Goal: Information Seeking & Learning: Learn about a topic

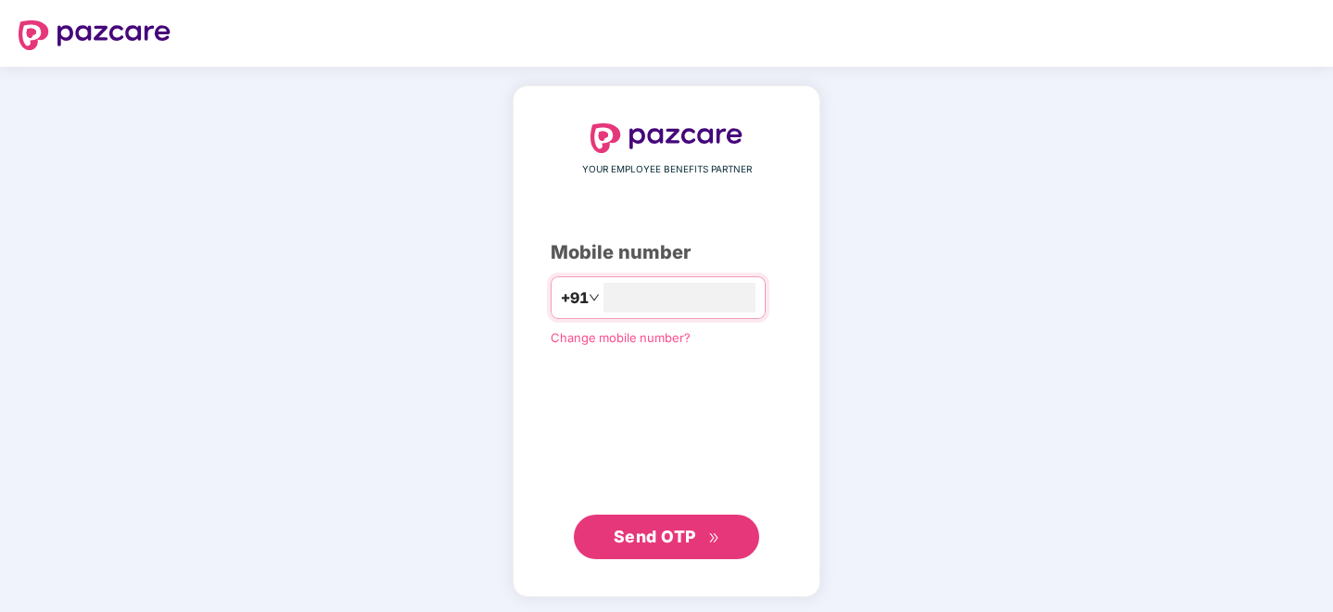
type input "**********"
click at [658, 556] on button "Send OTP" at bounding box center [666, 535] width 185 height 44
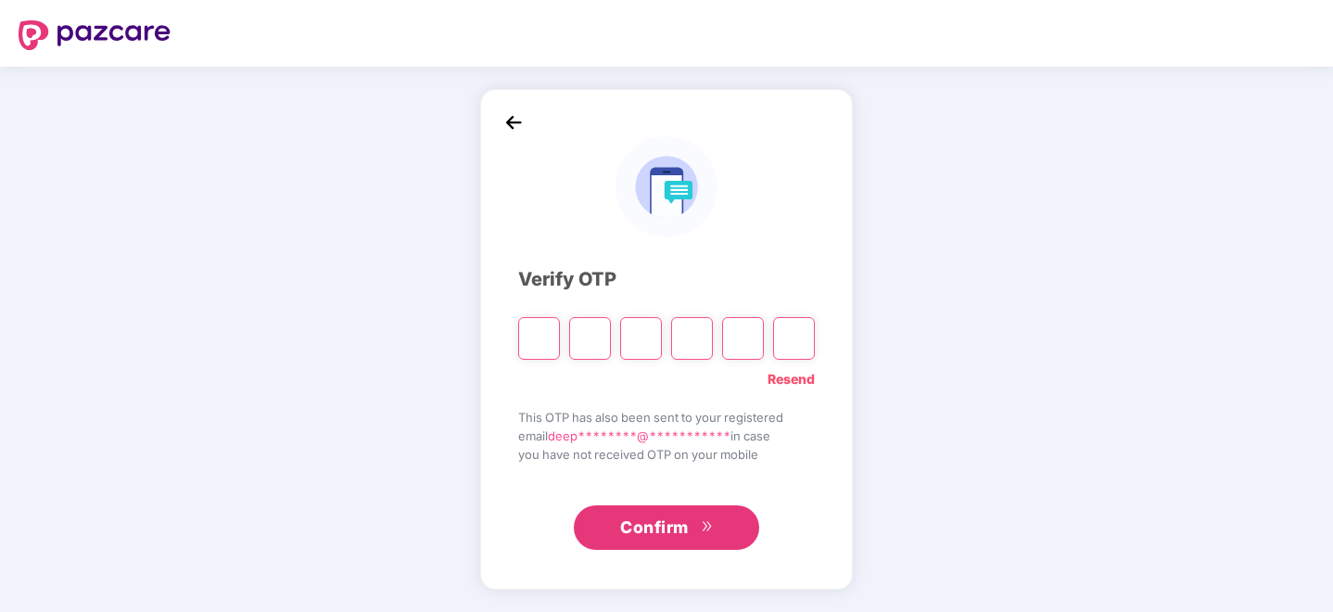
type input "*"
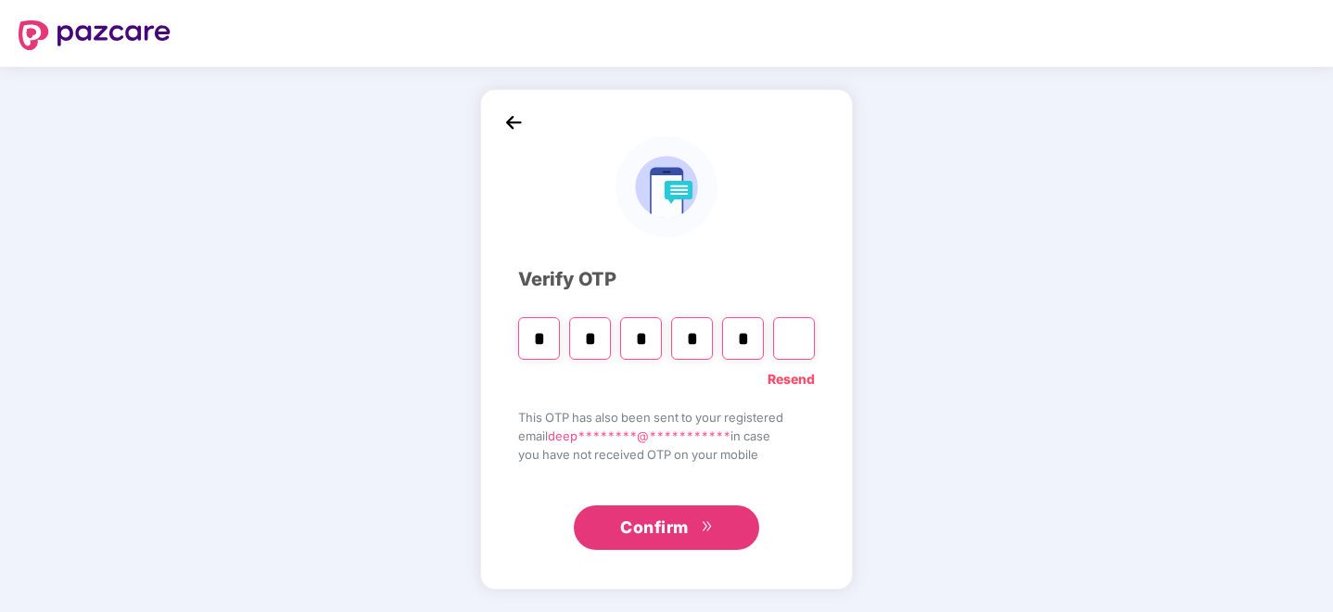
type input "*"
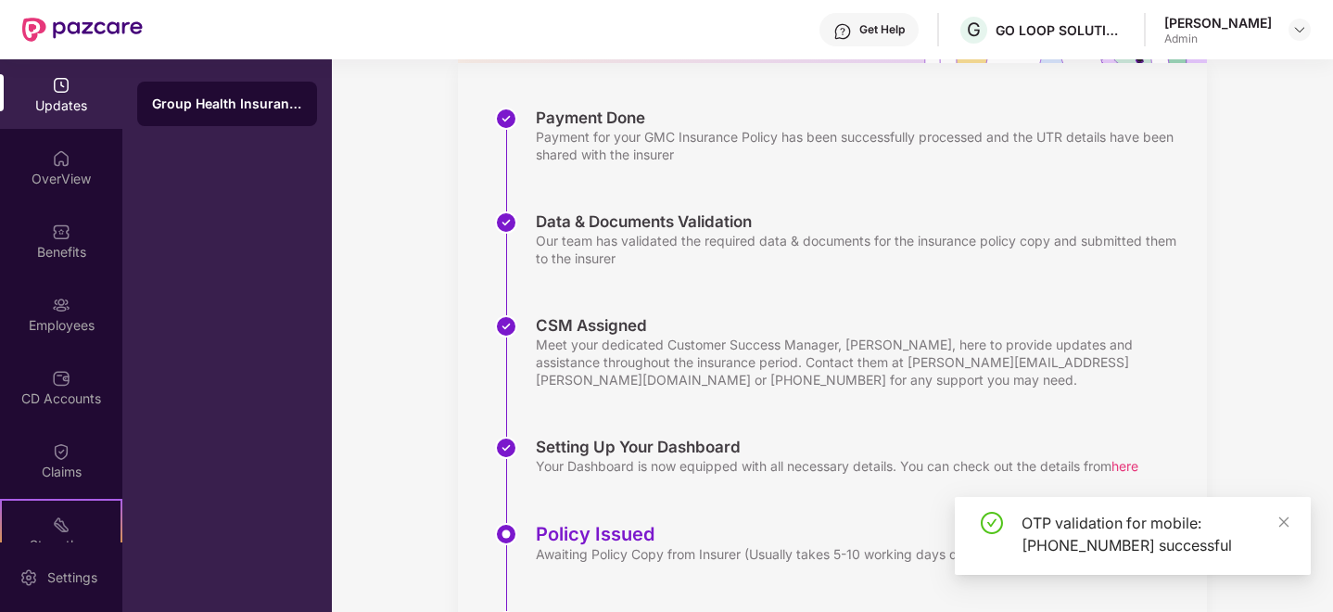
scroll to position [334, 0]
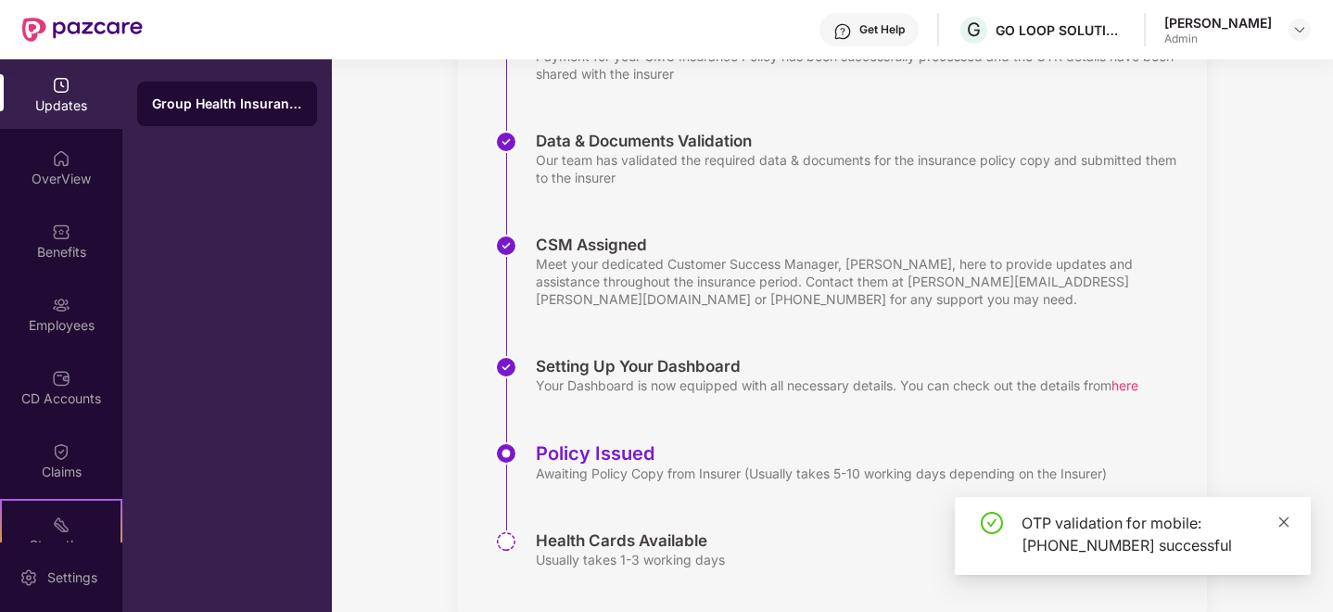
click at [1280, 515] on icon "close" at bounding box center [1283, 521] width 13 height 13
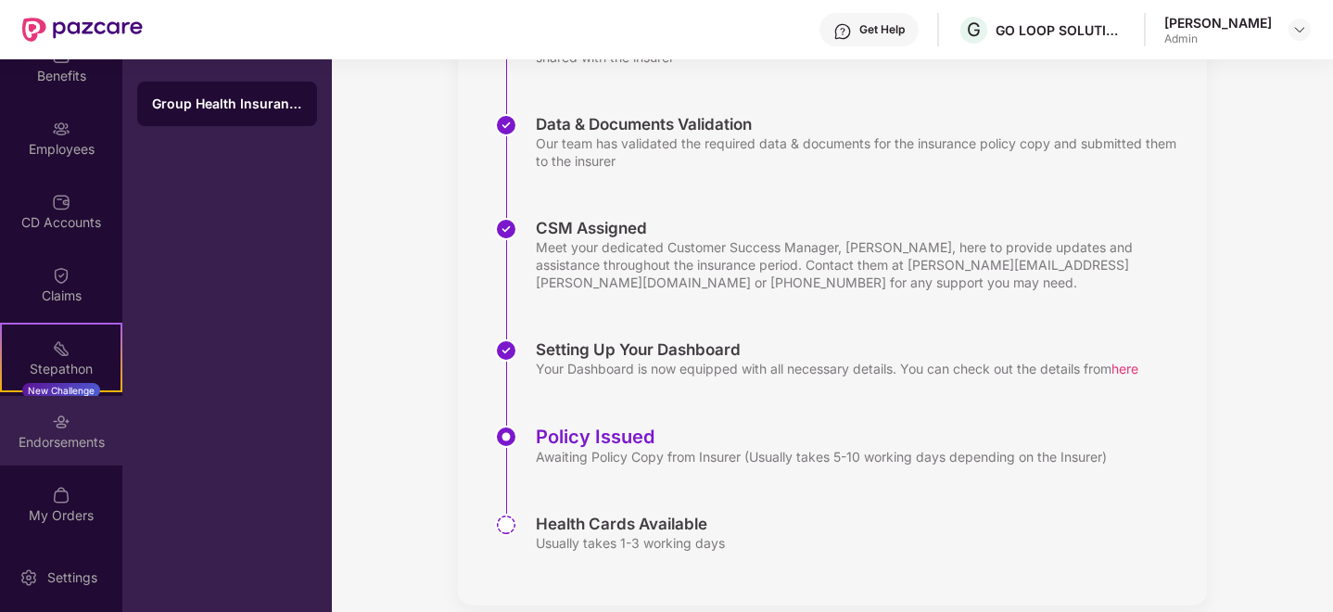
scroll to position [0, 0]
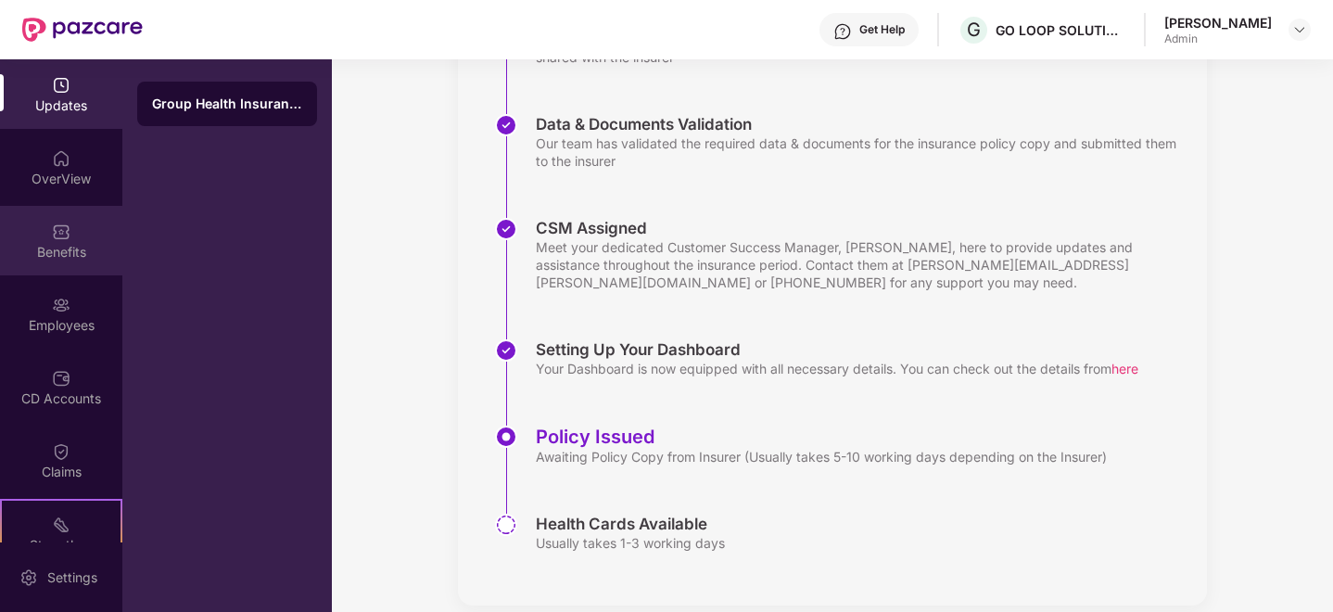
click at [54, 248] on div "Benefits" at bounding box center [61, 252] width 122 height 19
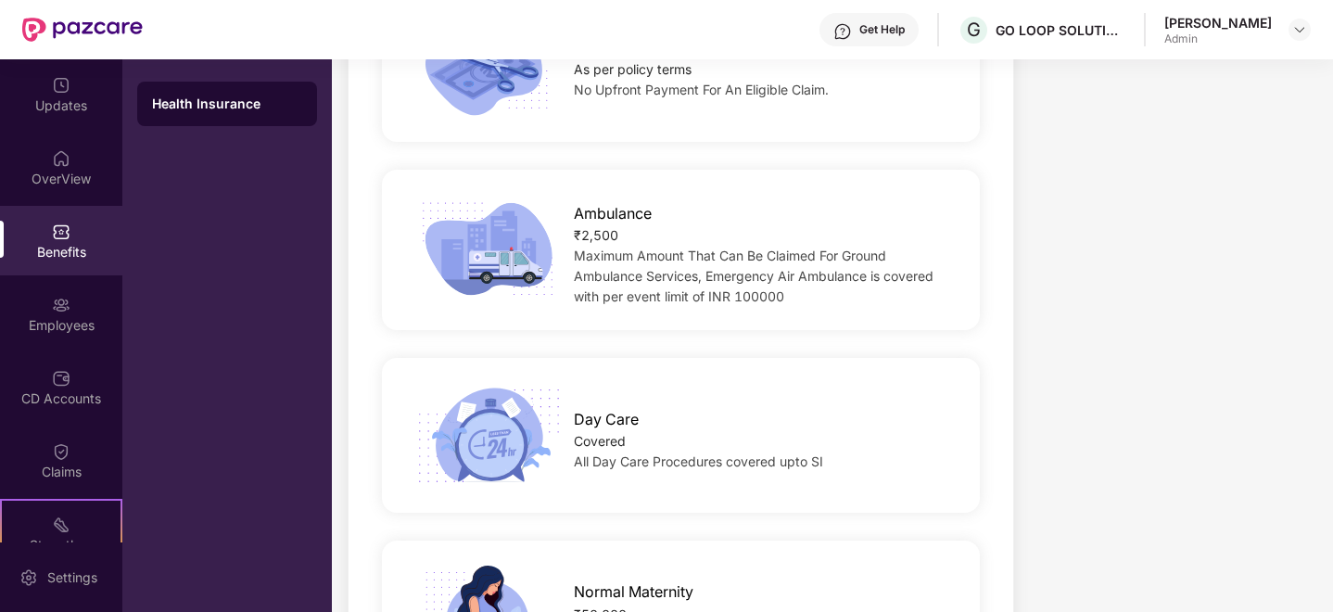
scroll to position [1800, 0]
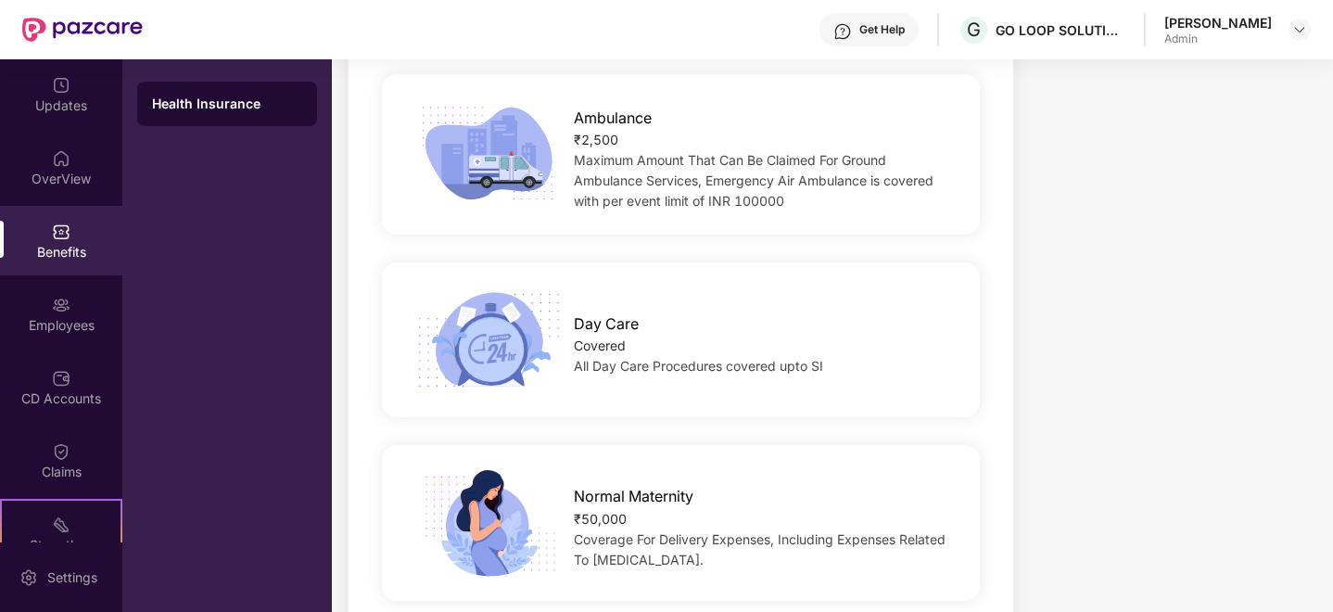
click at [802, 358] on span "All Day Care Procedures covered upto SI" at bounding box center [698, 366] width 249 height 16
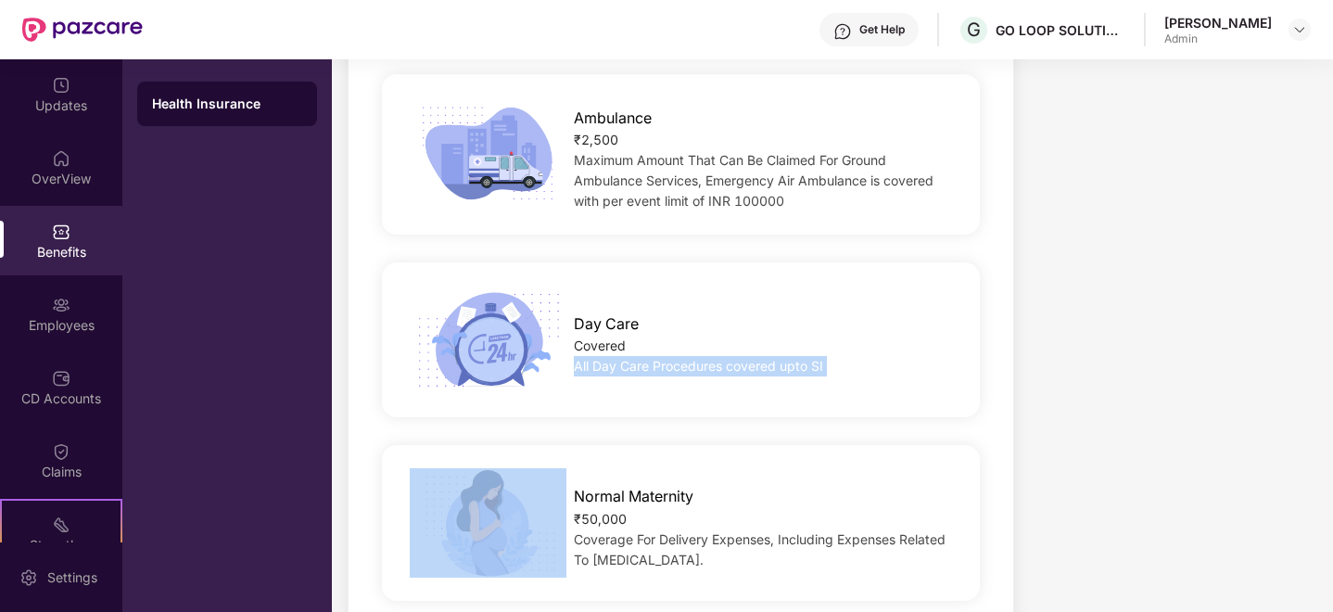
click at [802, 358] on span "All Day Care Procedures covered upto SI" at bounding box center [698, 366] width 249 height 16
copy span "All Day Care Procedures covered upto SI"
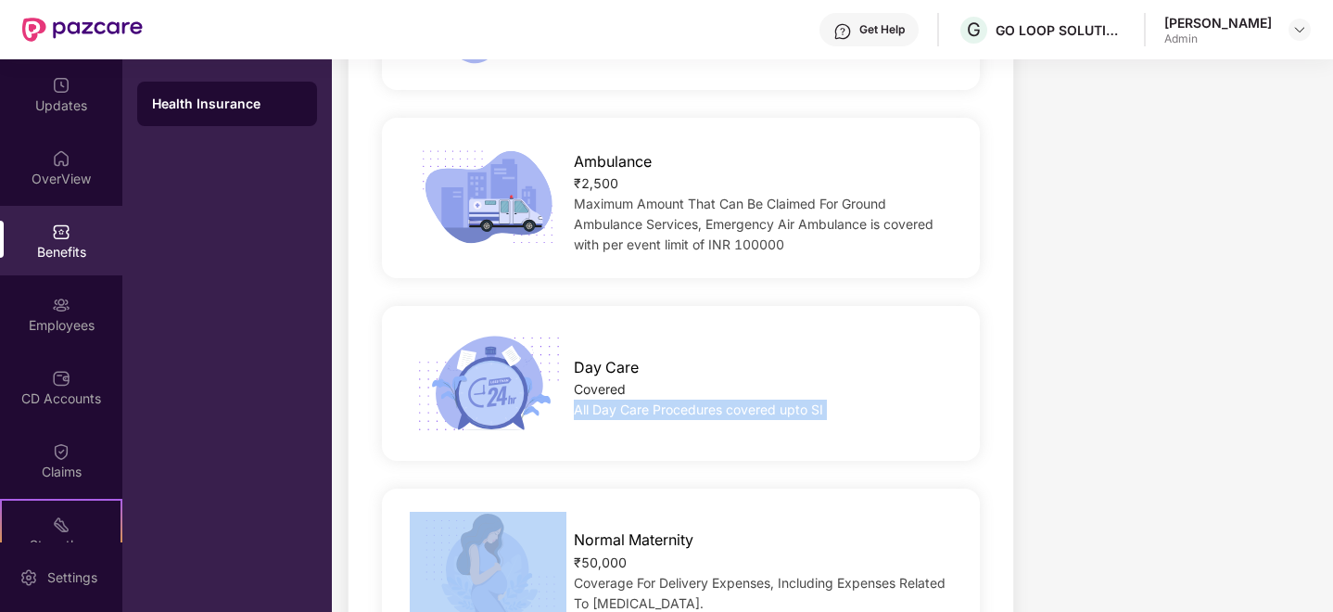
scroll to position [1761, 0]
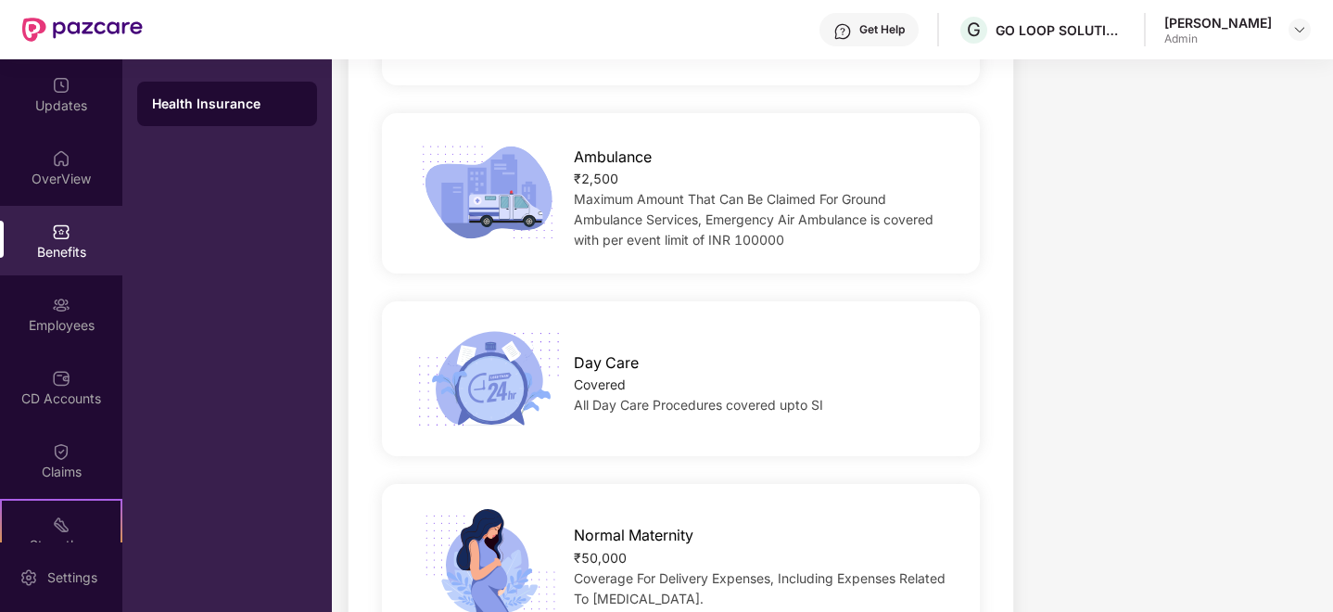
click at [367, 507] on div "Normal Maternity ₹50,000 Coverage For Delivery Expenses, Including Expenses Rel…" at bounding box center [680, 561] width 657 height 109
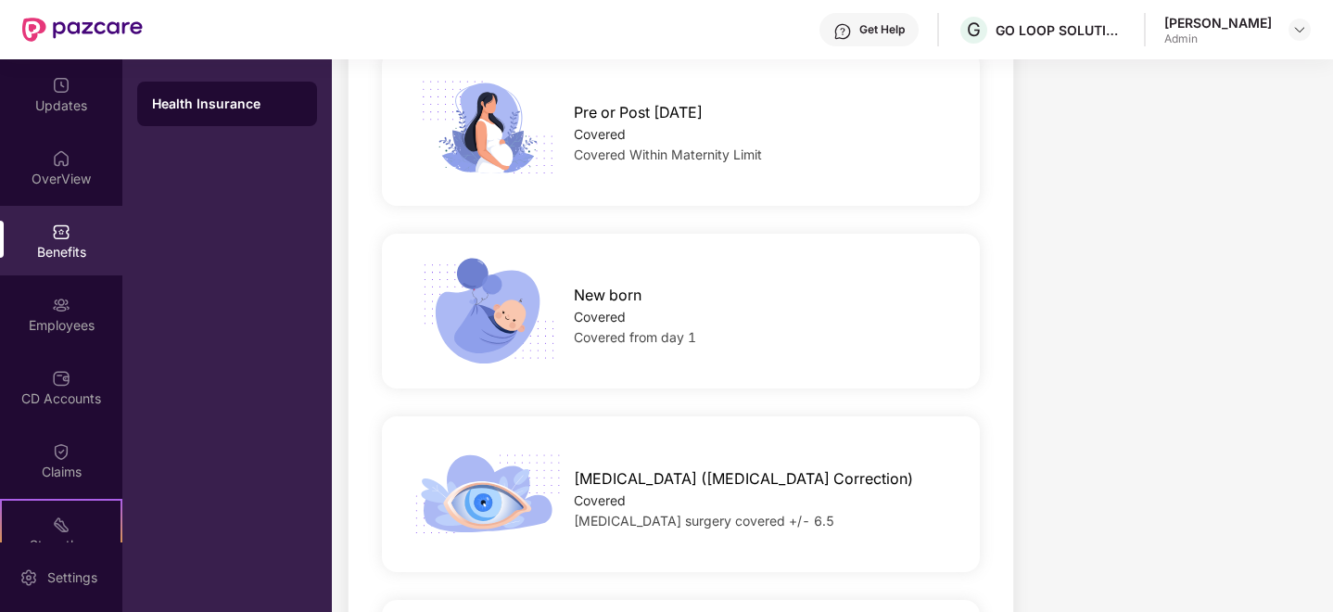
scroll to position [2785, 0]
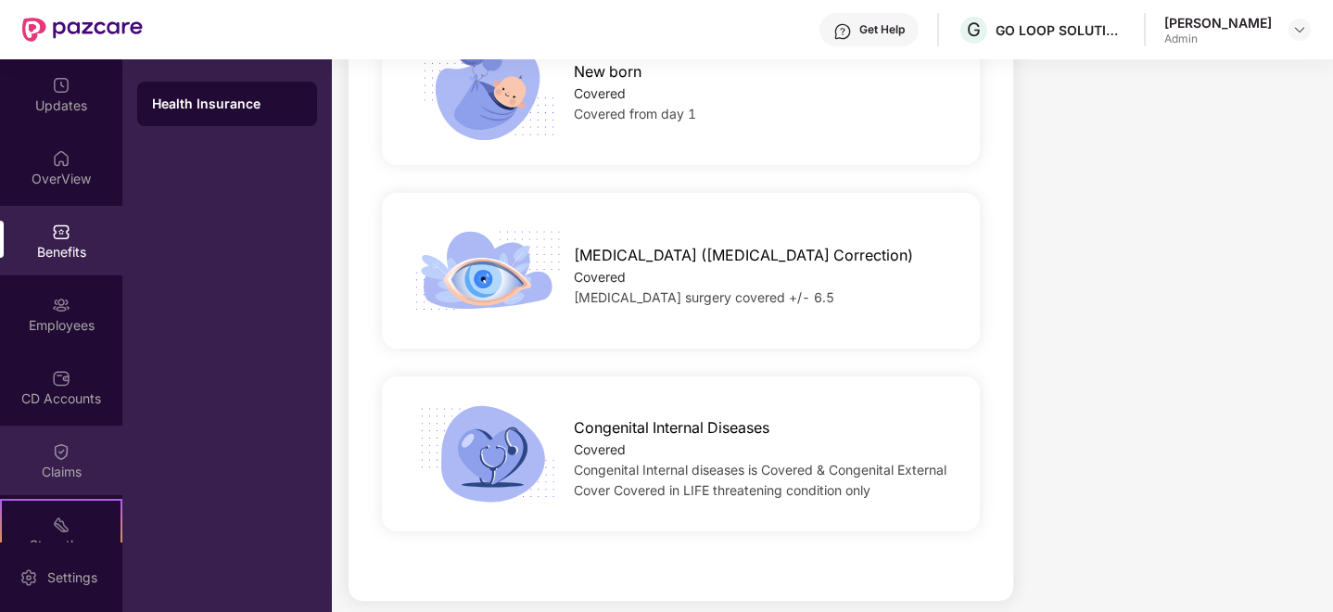
click at [56, 449] on img at bounding box center [61, 451] width 19 height 19
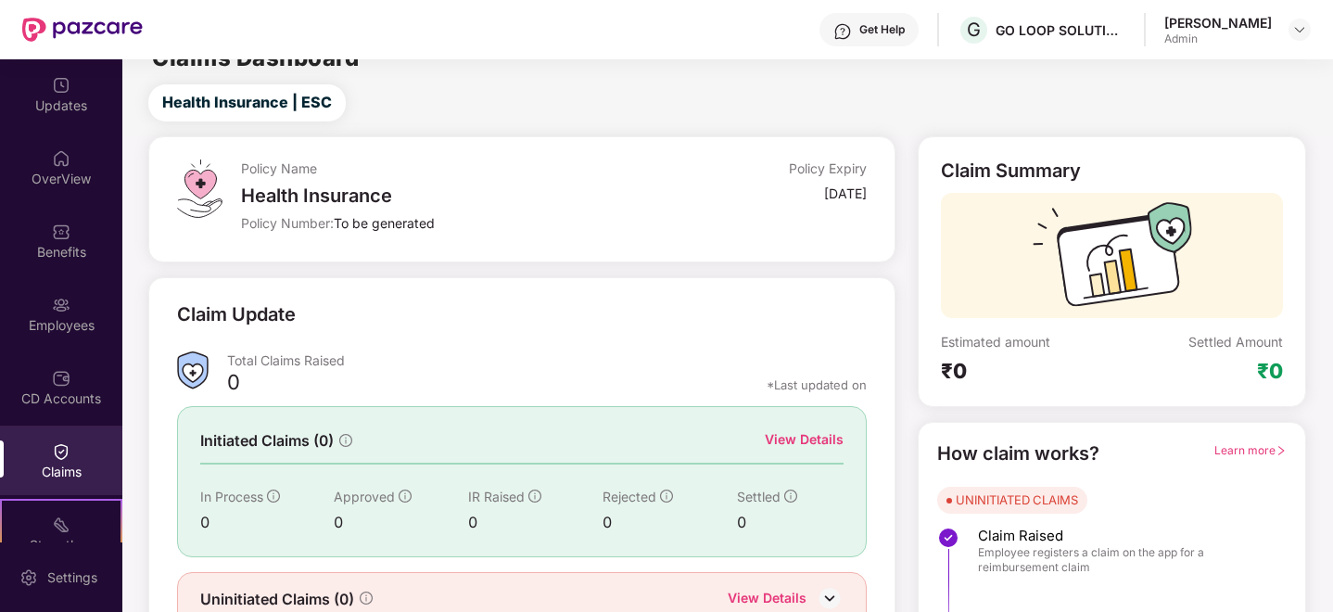
scroll to position [114, 0]
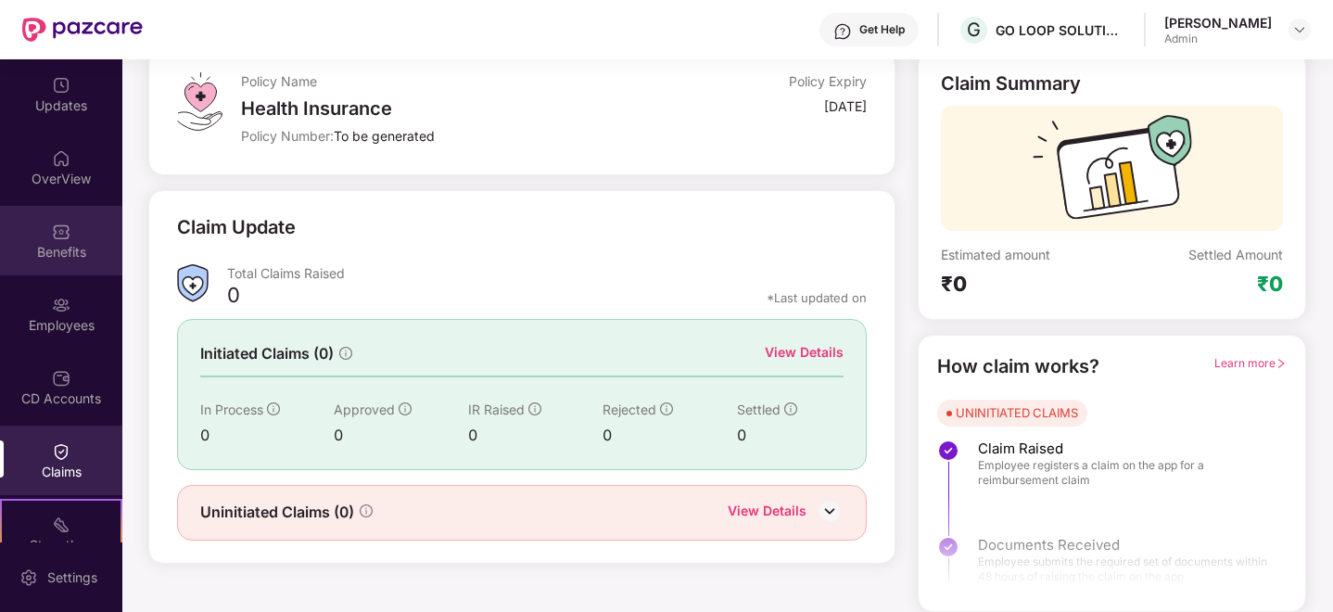
click at [63, 257] on div "Benefits" at bounding box center [61, 252] width 122 height 19
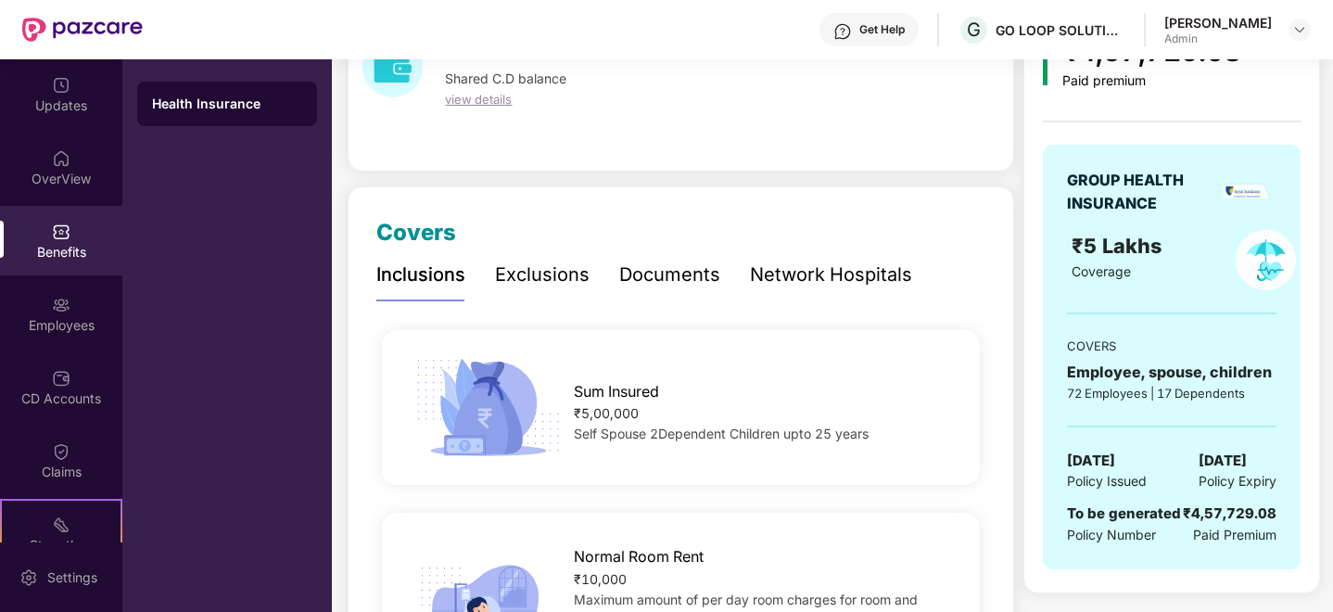
click at [553, 290] on div "Exclusions" at bounding box center [542, 274] width 95 height 51
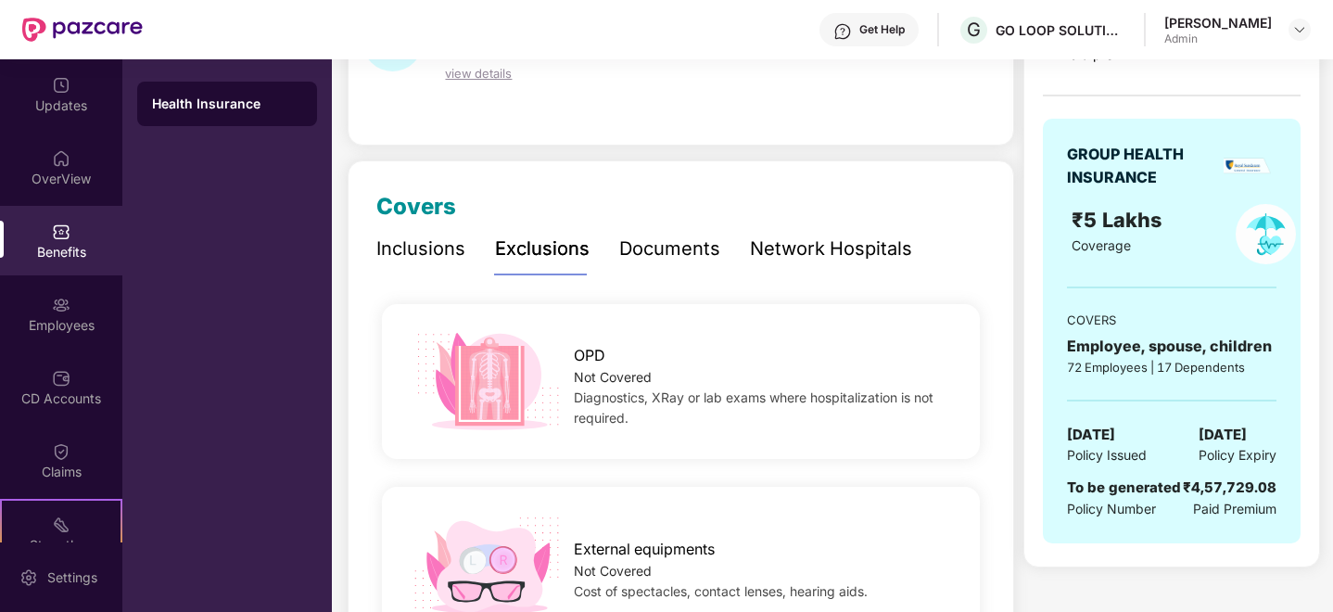
scroll to position [0, 0]
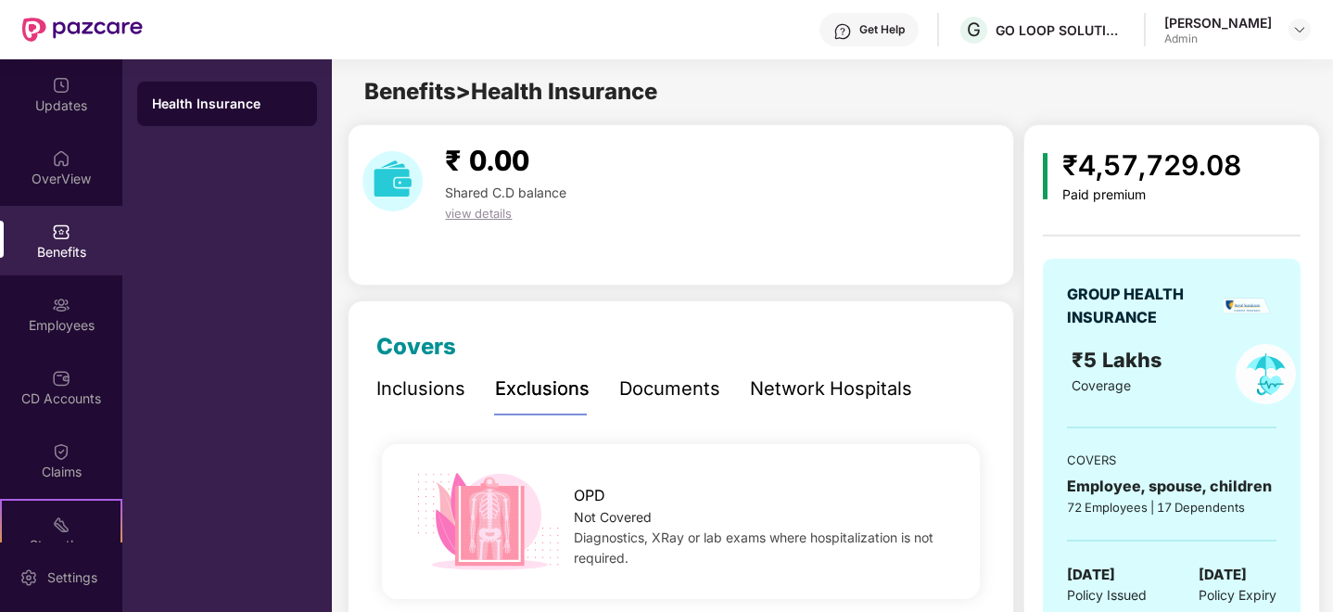
click at [685, 384] on div "Documents" at bounding box center [669, 389] width 101 height 29
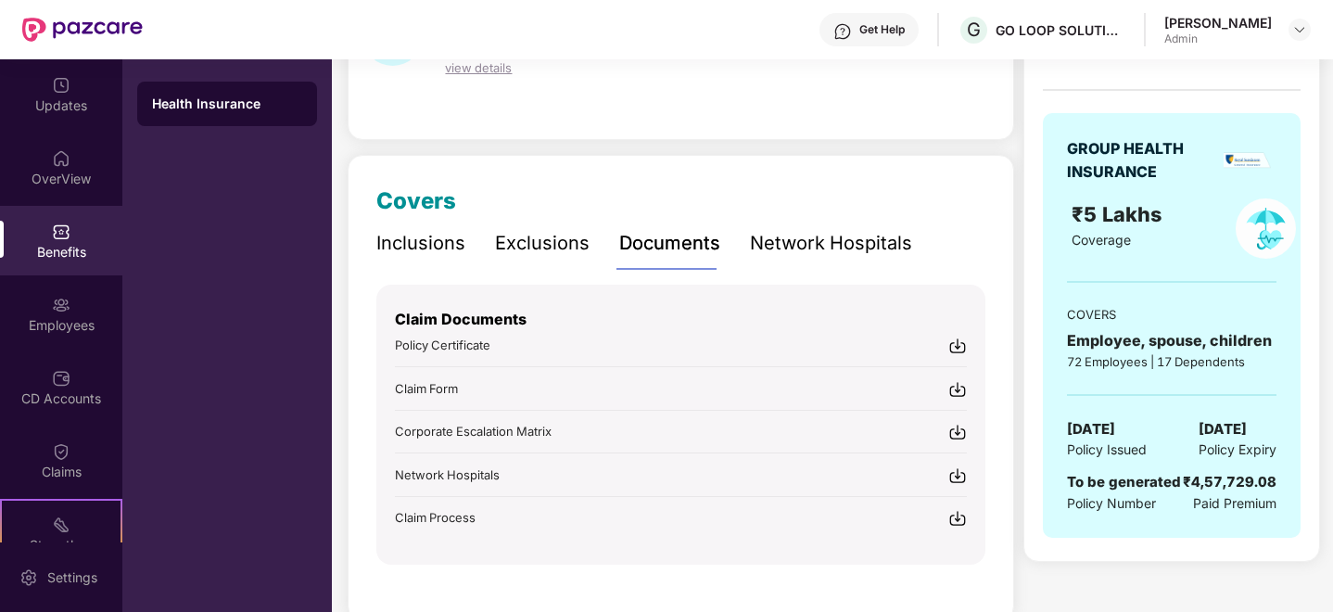
scroll to position [159, 0]
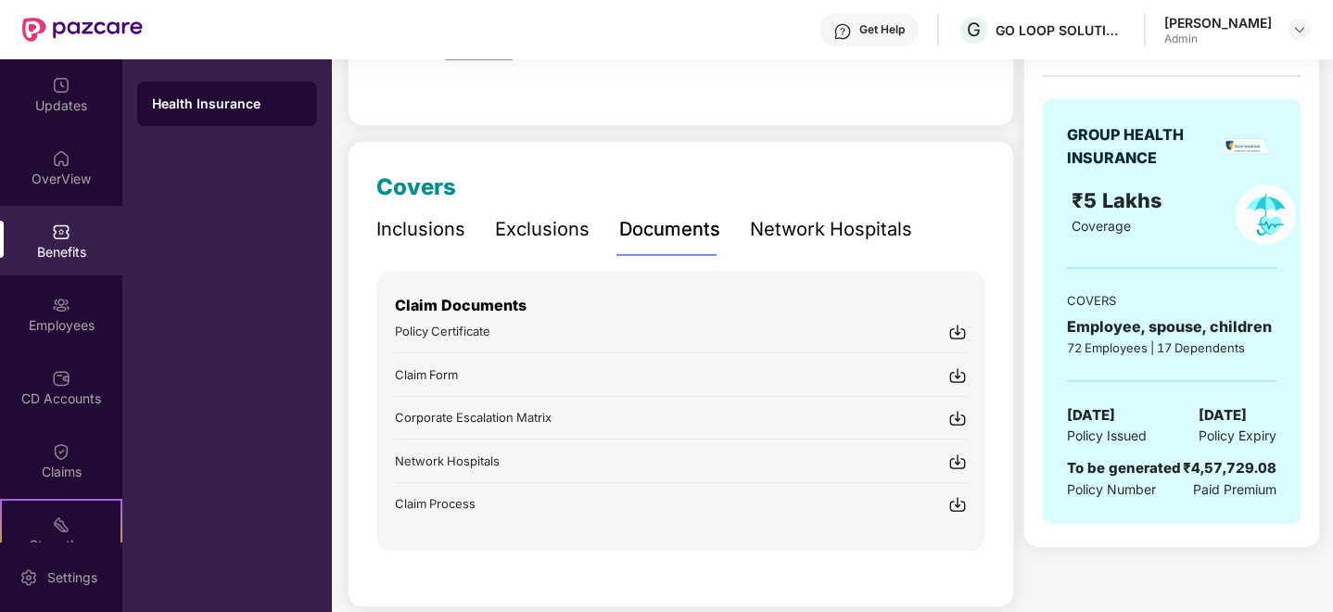
click at [387, 221] on div "Inclusions" at bounding box center [420, 229] width 89 height 29
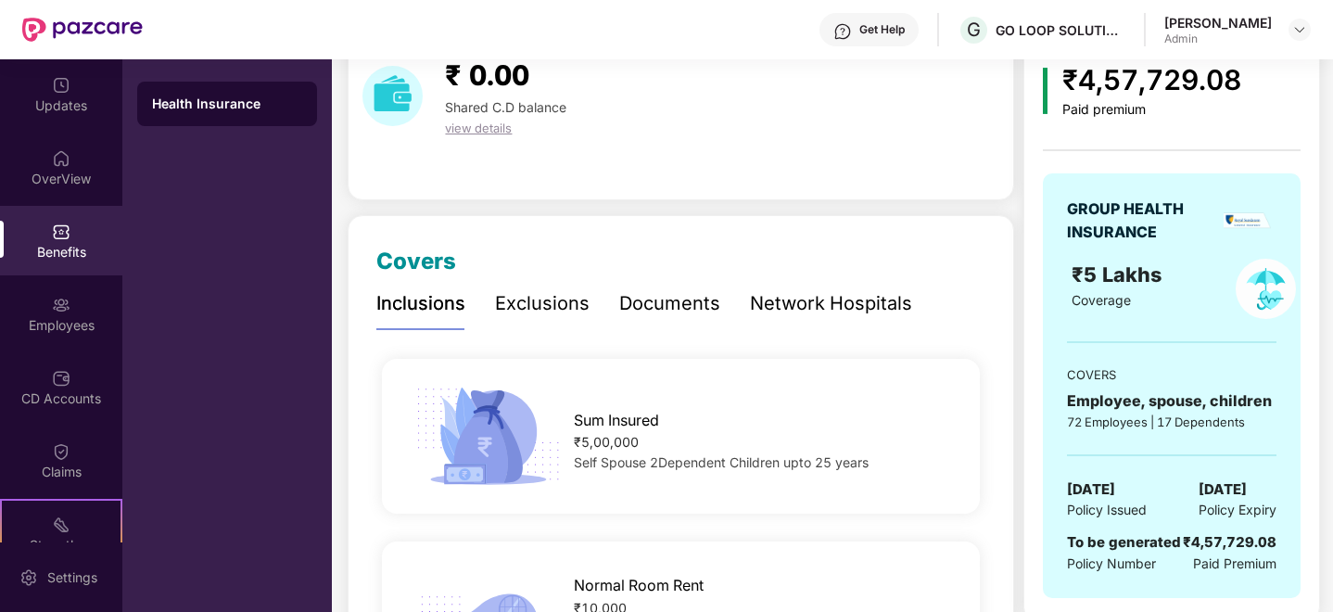
scroll to position [0, 0]
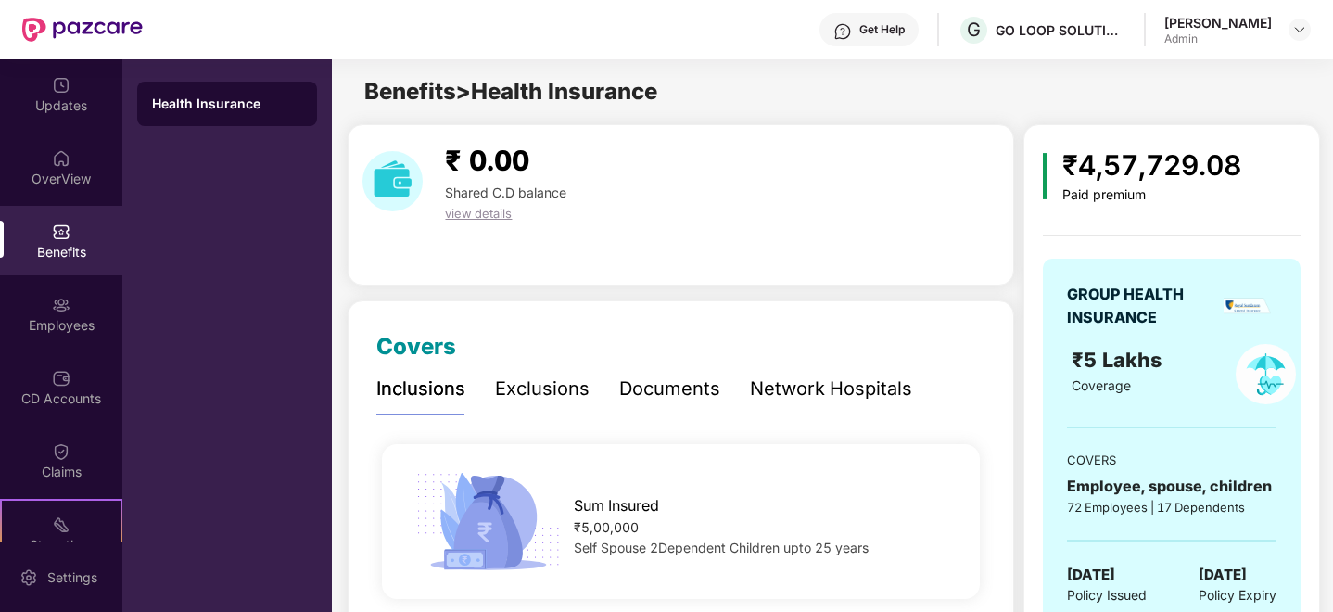
click at [555, 377] on div "Exclusions" at bounding box center [542, 389] width 95 height 29
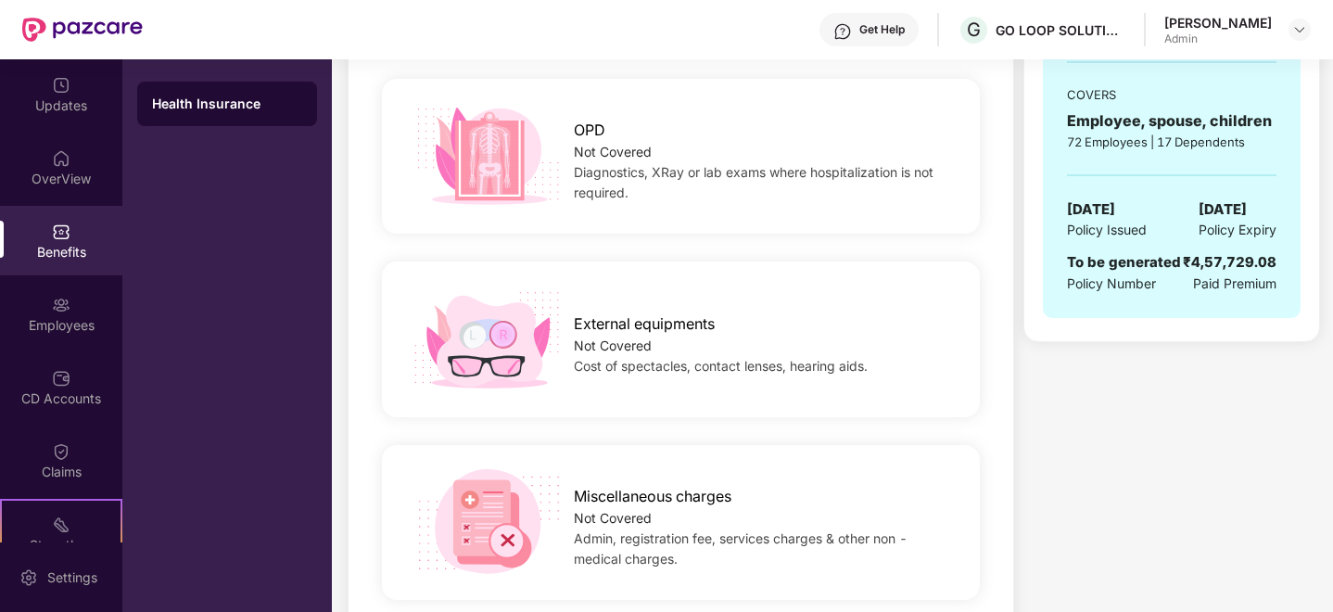
scroll to position [303, 0]
